Goal: Task Accomplishment & Management: Manage account settings

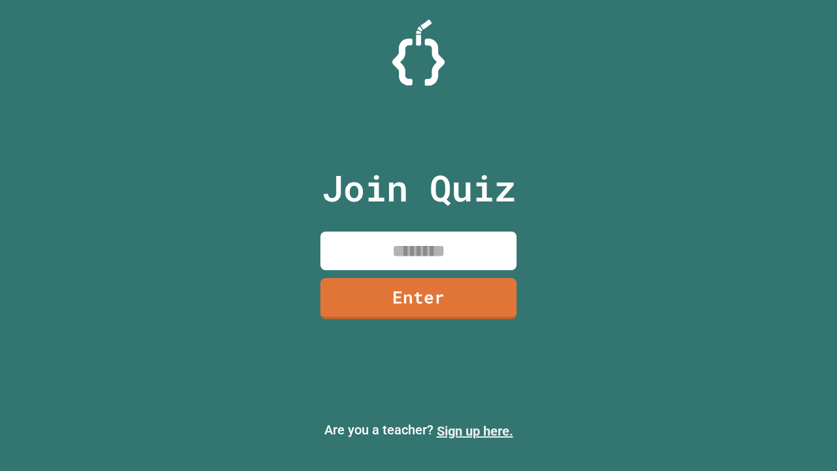
click at [475, 431] on link "Sign up here." at bounding box center [475, 431] width 77 height 16
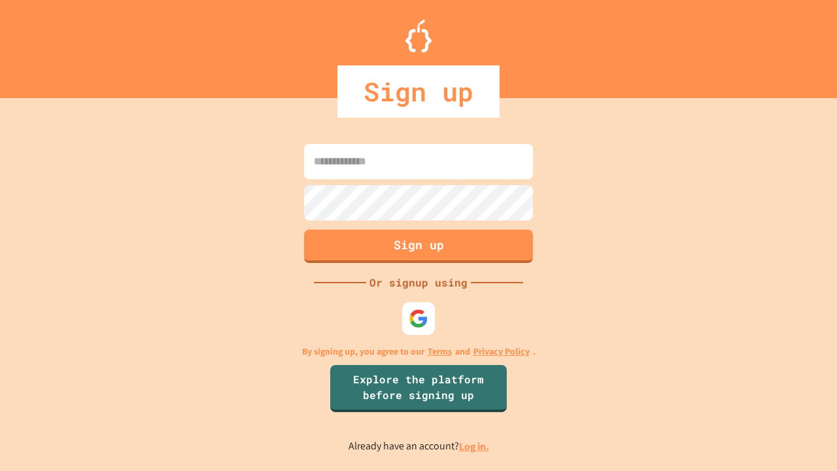
click at [475, 446] on link "Log in." at bounding box center [474, 446] width 30 height 14
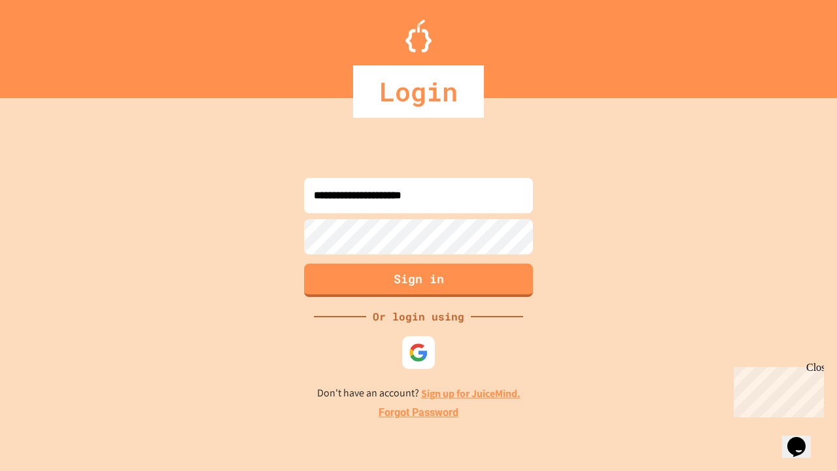
type input "**********"
